Goal: Task Accomplishment & Management: Manage account settings

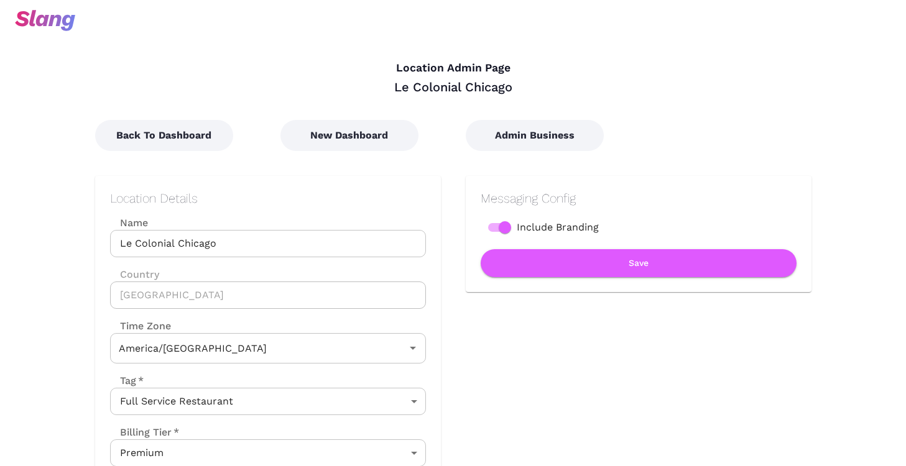
type input "Central Time"
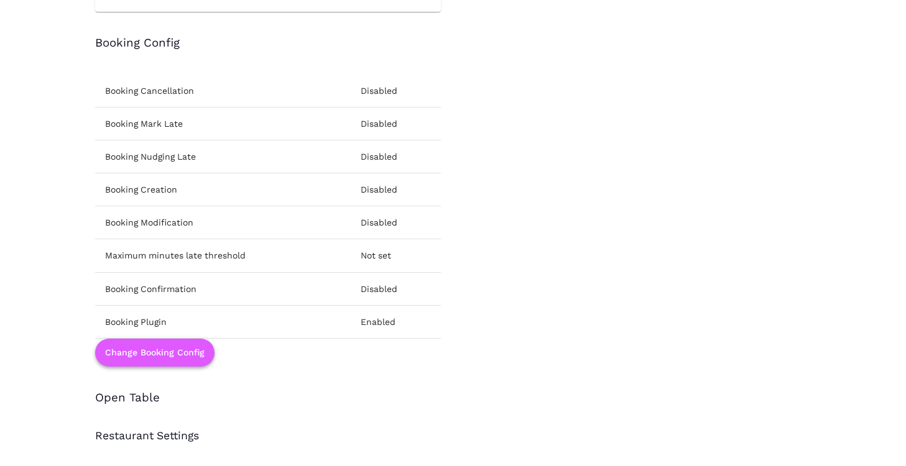
scroll to position [1497, 0]
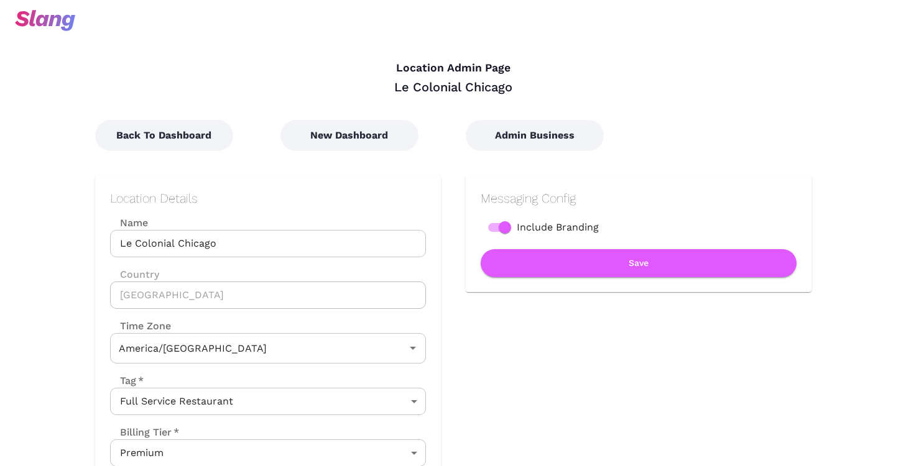
type input "Central Time"
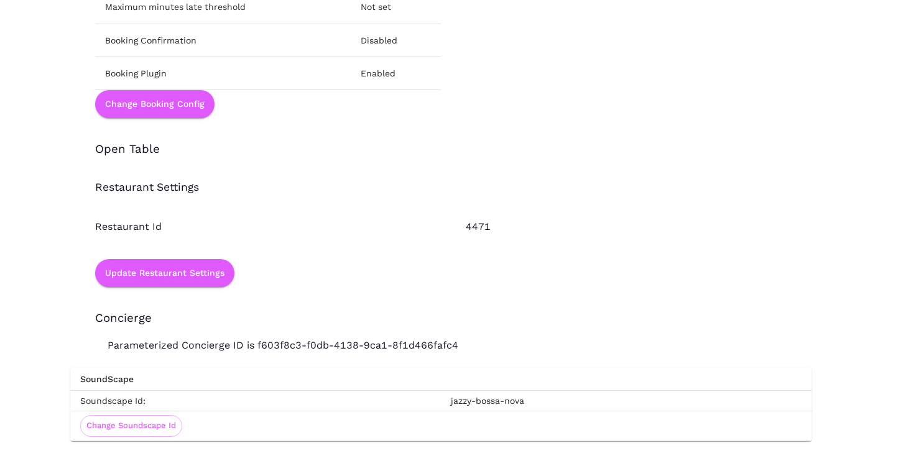
scroll to position [1626, 0]
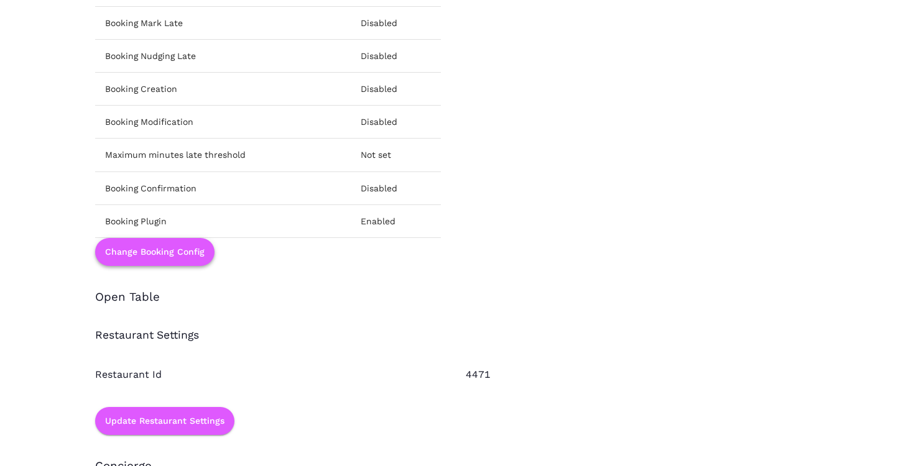
click at [159, 255] on button "Change Booking Config" at bounding box center [154, 252] width 119 height 28
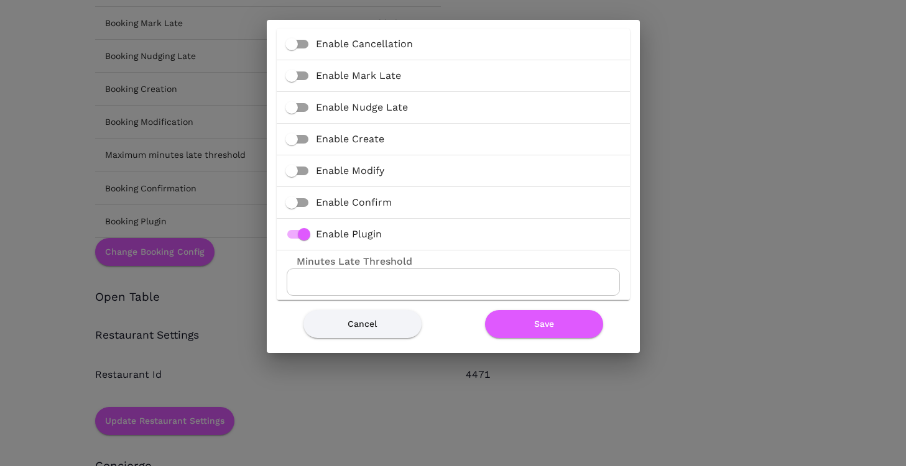
scroll to position [0, 0]
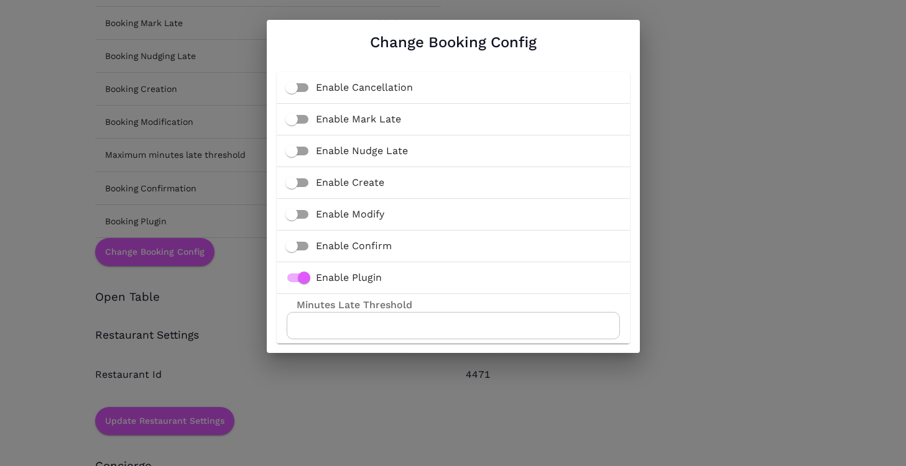
click at [299, 86] on input "Enable Cancellation" at bounding box center [291, 88] width 71 height 24
checkbox input "true"
click at [297, 184] on input "Enable Create" at bounding box center [291, 183] width 71 height 24
checkbox input "true"
click at [296, 214] on input "Enable Modify" at bounding box center [291, 215] width 71 height 24
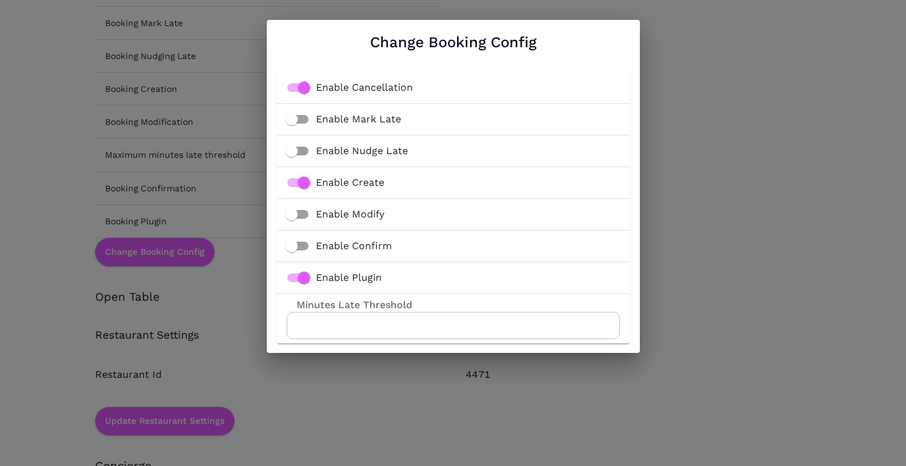
checkbox input "true"
click at [296, 244] on input "Enable Confirm" at bounding box center [291, 246] width 71 height 24
checkbox input "true"
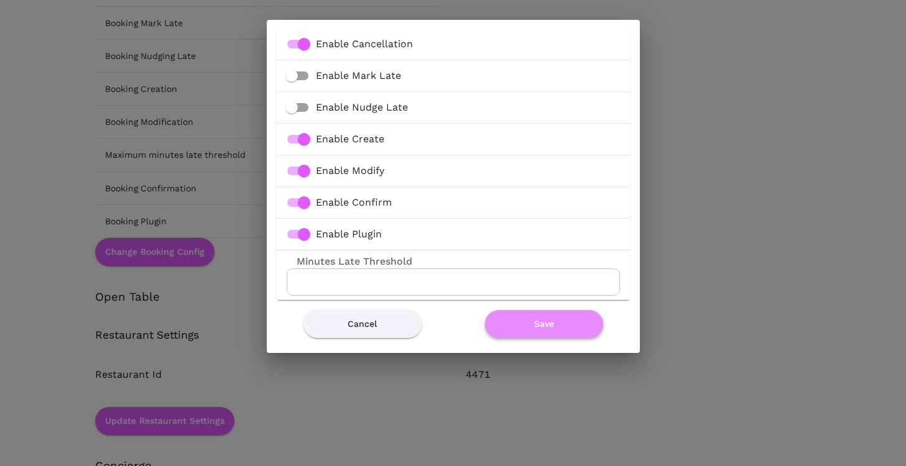
click at [525, 328] on button "Save" at bounding box center [544, 324] width 118 height 28
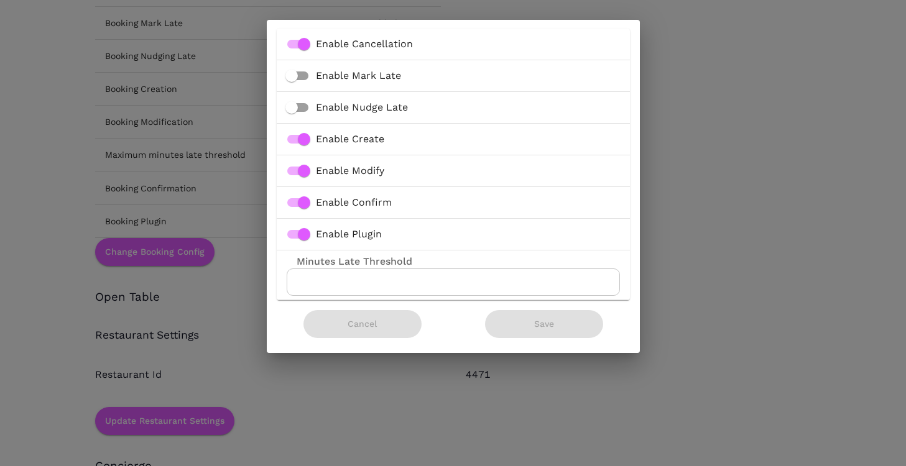
scroll to position [0, 0]
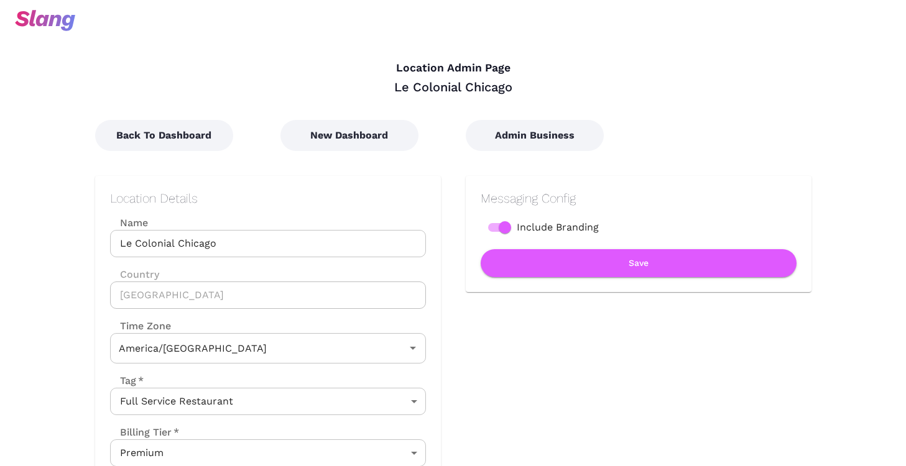
type input "Central Time"
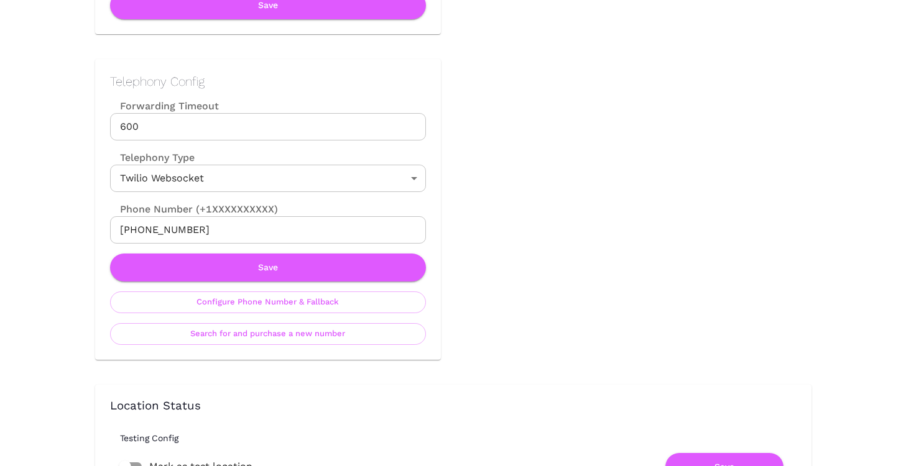
scroll to position [597, 0]
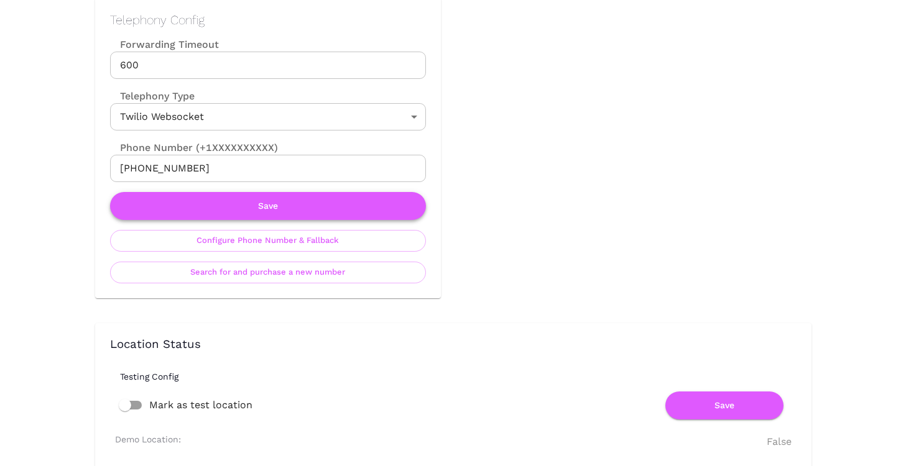
click at [272, 204] on button "Save" at bounding box center [268, 206] width 316 height 28
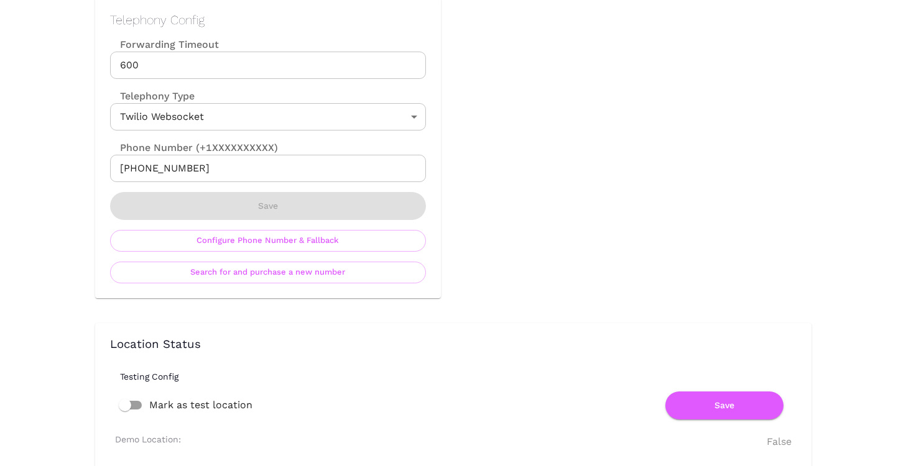
scroll to position [0, 0]
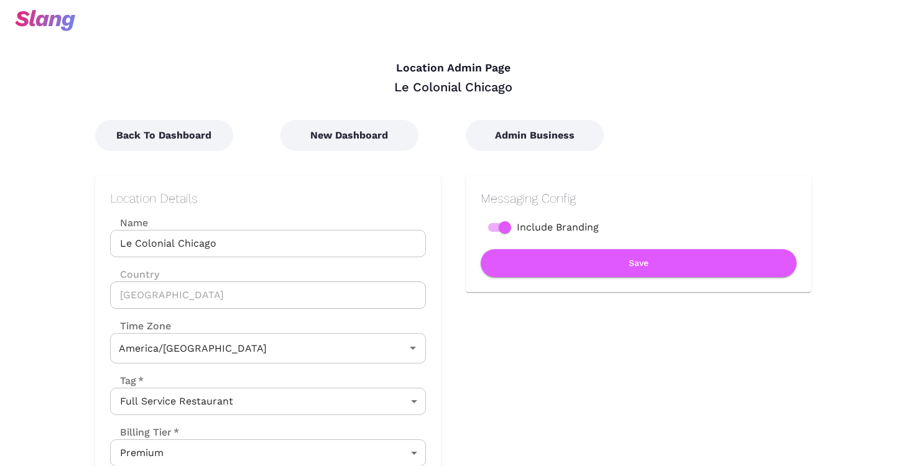
type input "Central Time"
